Goal: Navigation & Orientation: Find specific page/section

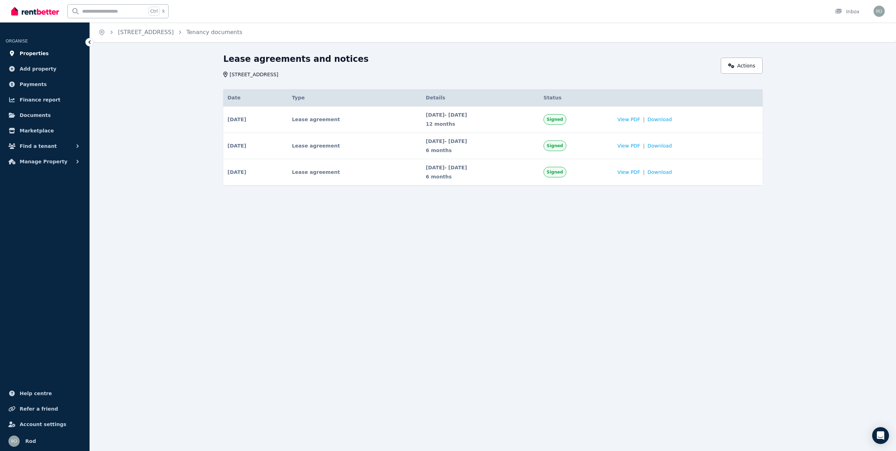
click at [24, 54] on span "Properties" at bounding box center [34, 53] width 29 height 8
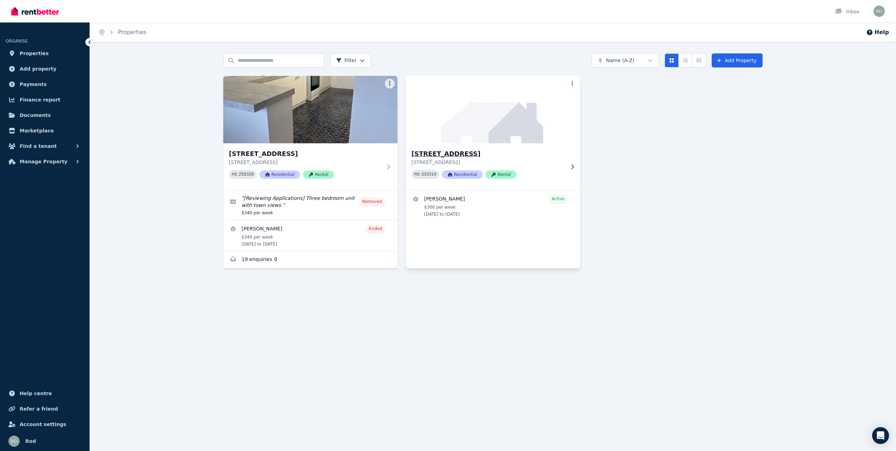
click at [504, 122] on img at bounding box center [493, 109] width 183 height 71
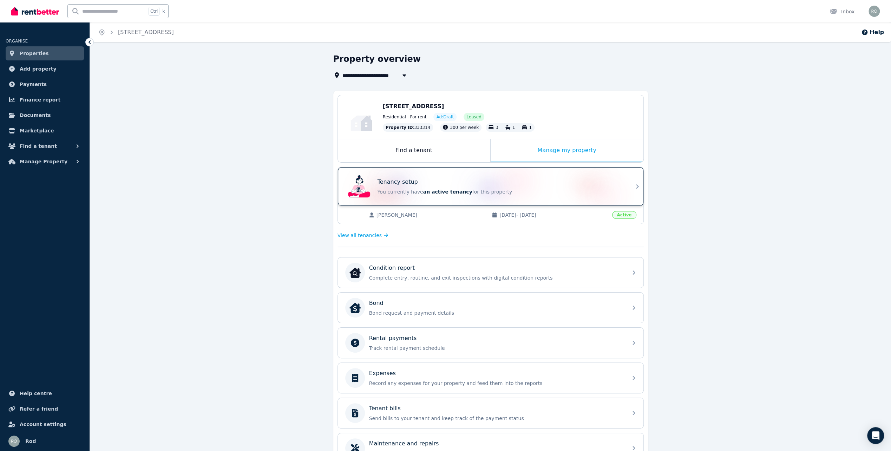
click at [634, 183] on icon at bounding box center [637, 186] width 8 height 8
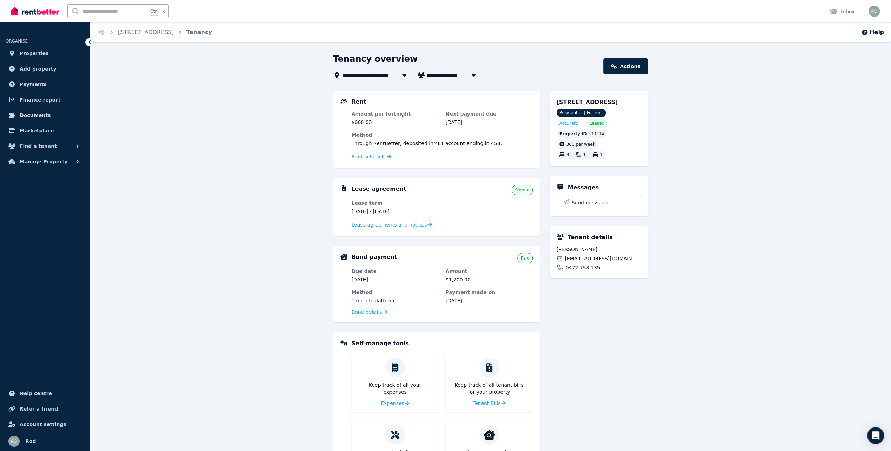
scroll to position [55, 0]
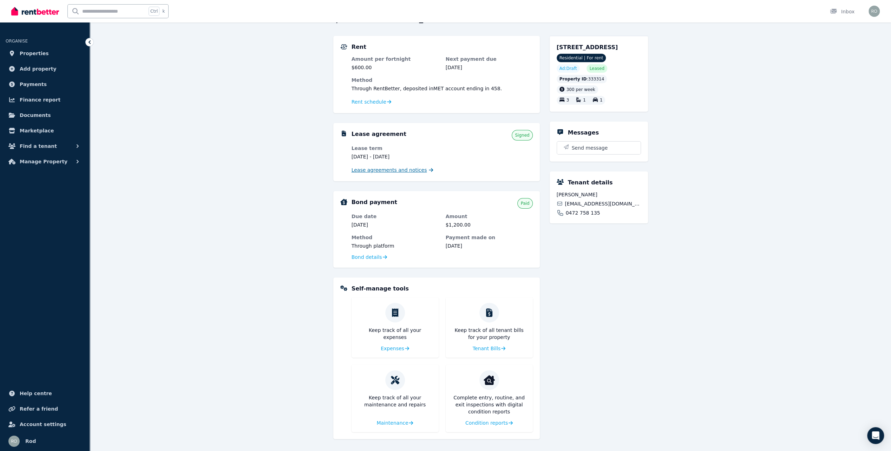
click at [389, 170] on span "Lease agreements and notices" at bounding box center [388, 169] width 75 height 7
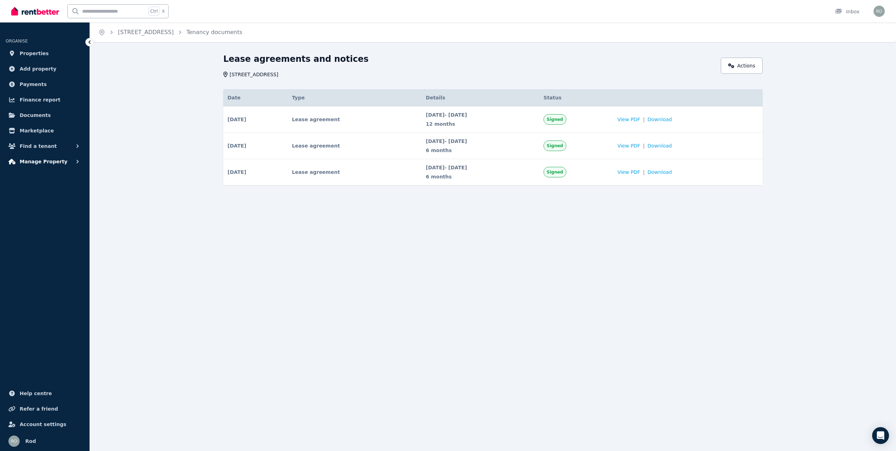
click at [35, 164] on span "Manage Property" at bounding box center [44, 161] width 48 height 8
click at [47, 147] on span "Find a tenant" at bounding box center [38, 146] width 37 height 8
click at [28, 112] on span "Documents" at bounding box center [35, 115] width 31 height 8
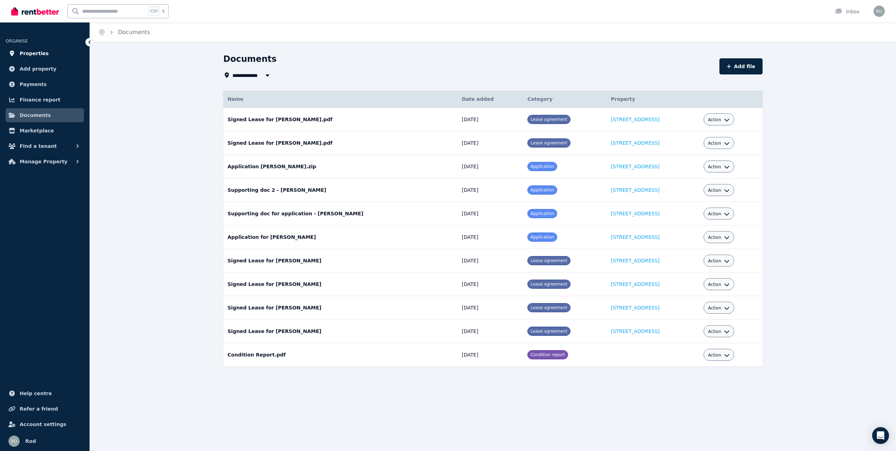
click at [25, 53] on span "Properties" at bounding box center [34, 53] width 29 height 8
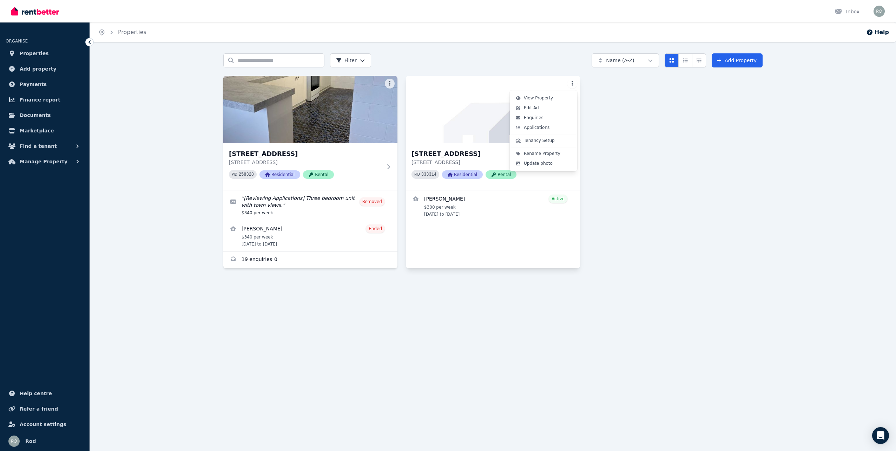
click at [569, 82] on html "Open main menu Inbox Open user menu ORGANISE Properties Add property Payments F…" at bounding box center [448, 225] width 896 height 451
click at [574, 83] on html "Open main menu Inbox Open user menu ORGANISE Properties Add property Payments F…" at bounding box center [448, 225] width 896 height 451
click at [498, 202] on link "View details for Bianca Stephenson" at bounding box center [493, 205] width 174 height 31
